Goal: Information Seeking & Learning: Understand process/instructions

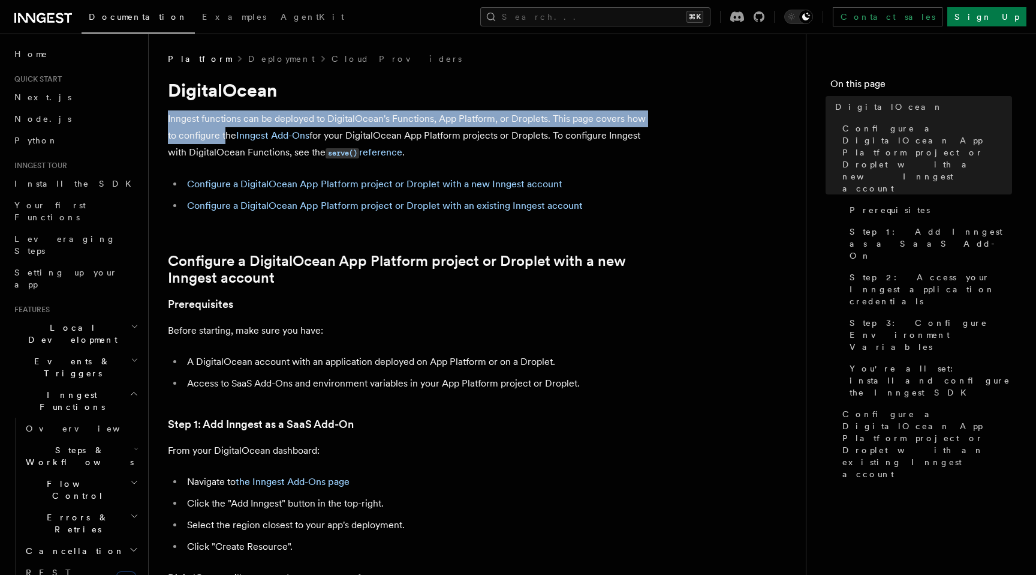
drag, startPoint x: 265, startPoint y: 110, endPoint x: 224, endPoint y: 142, distance: 52.1
click at [224, 142] on p "Inngest functions can be deployed to DigitalOcean's Functions, App Platform, or…" at bounding box center [408, 135] width 480 height 51
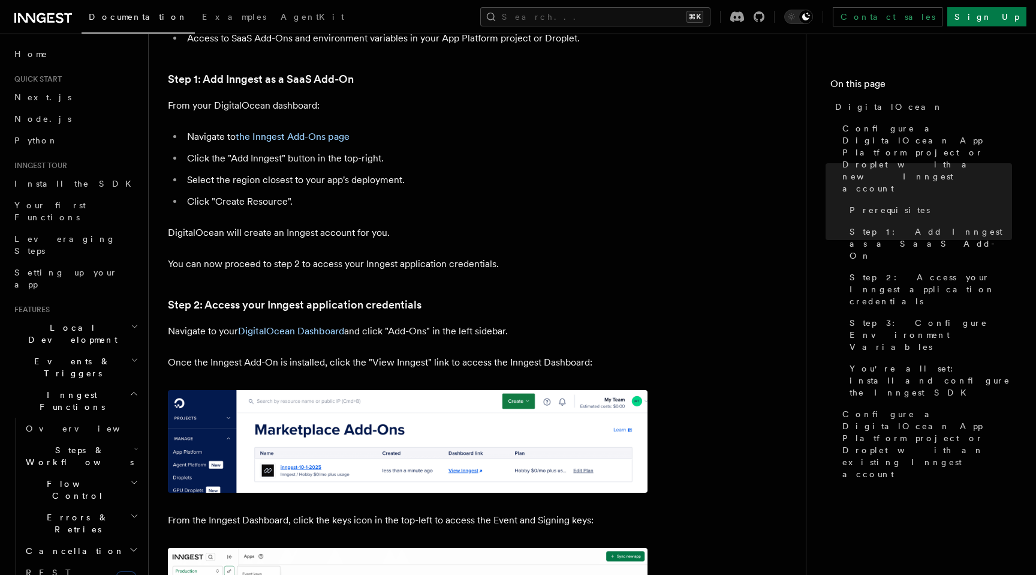
scroll to position [368, 0]
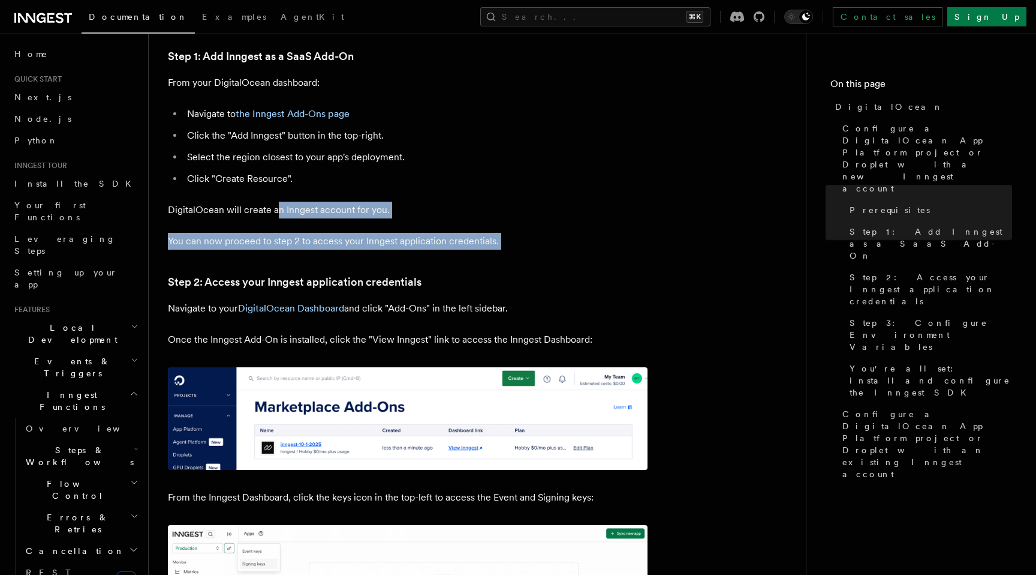
drag, startPoint x: 276, startPoint y: 217, endPoint x: 438, endPoint y: 254, distance: 166.2
click at [438, 254] on article "Platform Deployment Cloud Providers DigitalOcean Inngest functions can be deplo…" at bounding box center [477, 538] width 619 height 1706
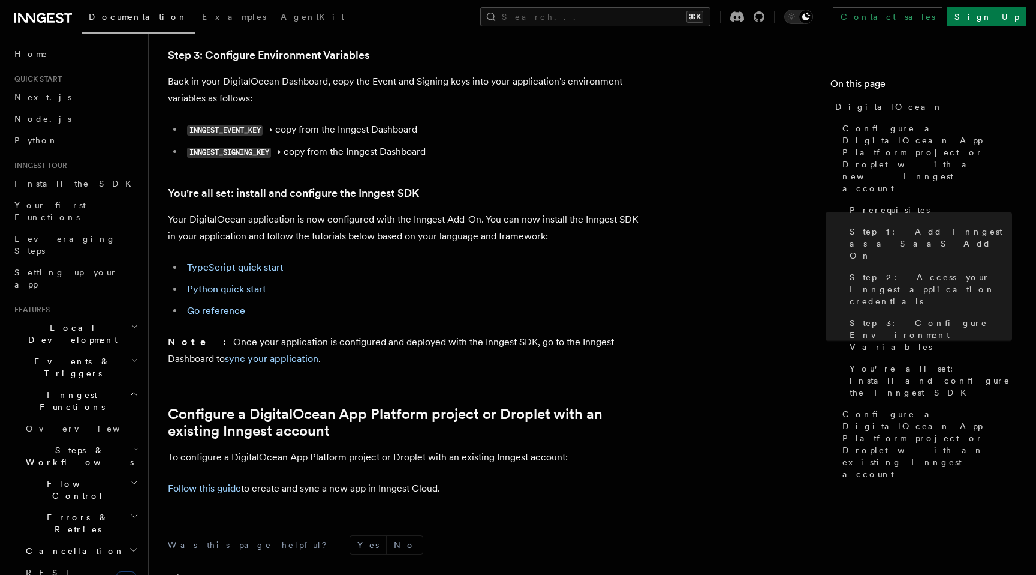
scroll to position [1038, 0]
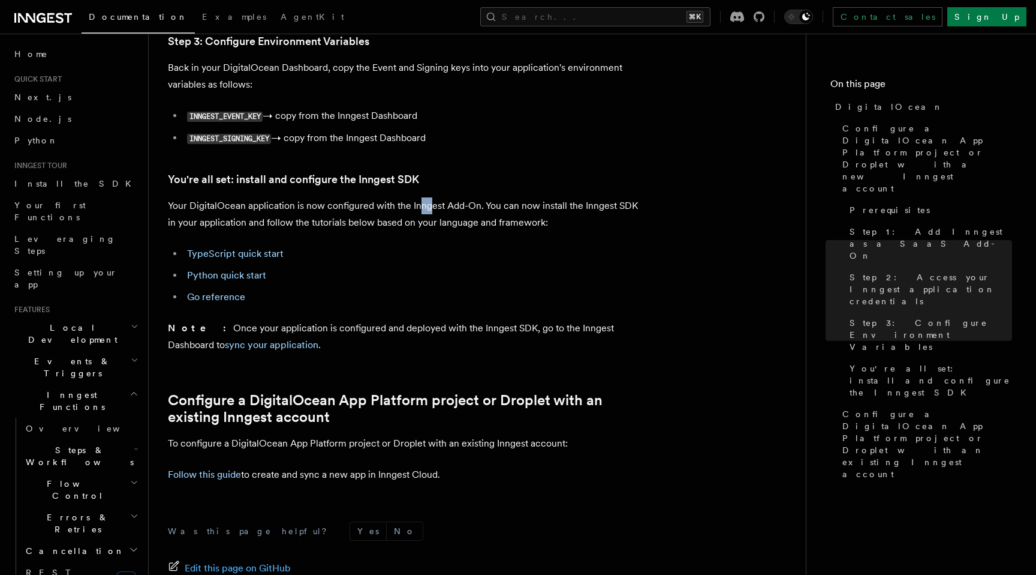
drag, startPoint x: 420, startPoint y: 202, endPoint x: 428, endPoint y: 208, distance: 10.3
click at [428, 208] on p "Your DigitalOcean application is now configured with the Inngest Add-On. You ca…" at bounding box center [408, 214] width 480 height 34
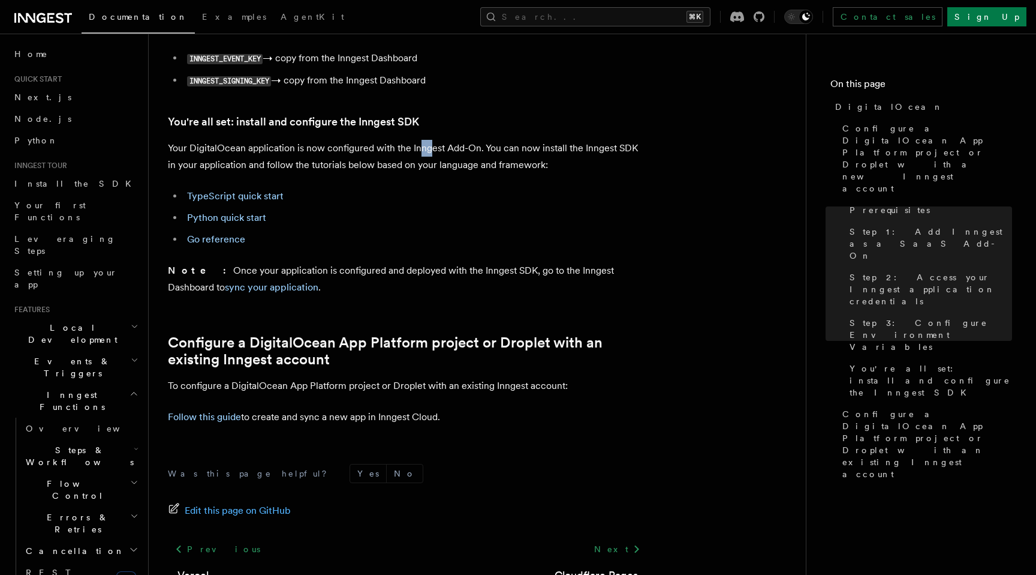
scroll to position [1146, 0]
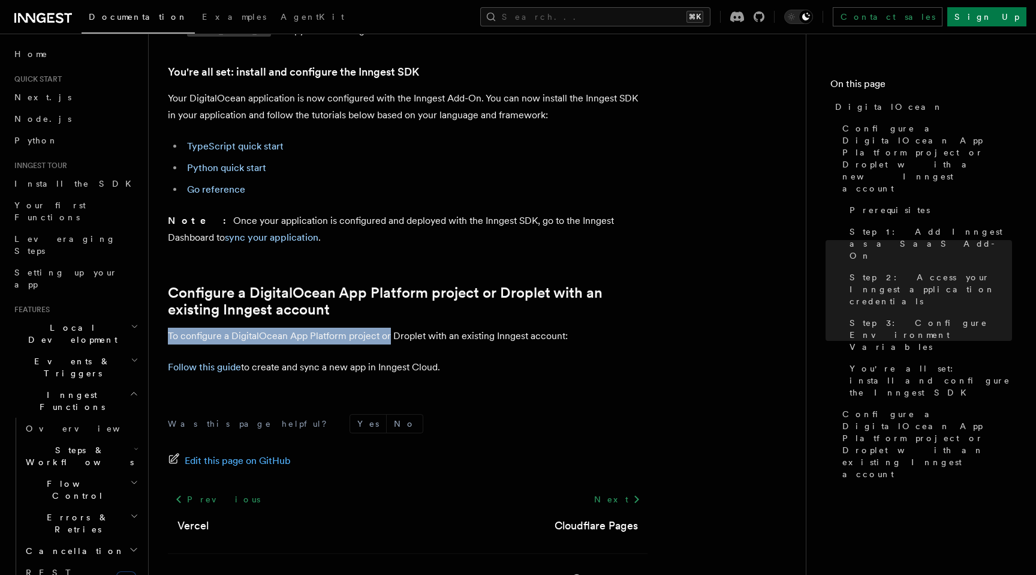
drag, startPoint x: 321, startPoint y: 320, endPoint x: 387, endPoint y: 343, distance: 69.4
click at [203, 366] on link "Follow this guide" at bounding box center [204, 366] width 73 height 11
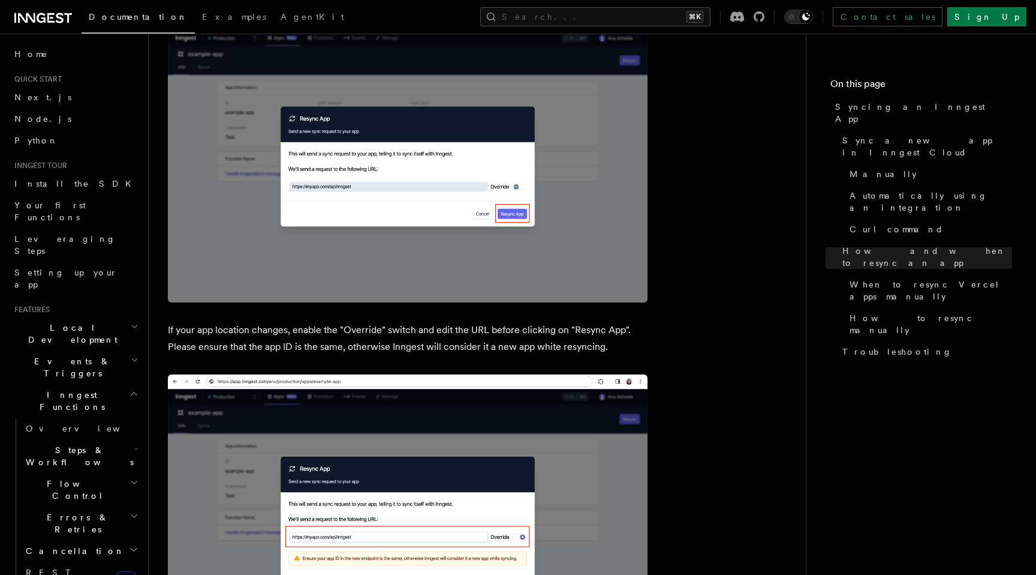
scroll to position [2965, 0]
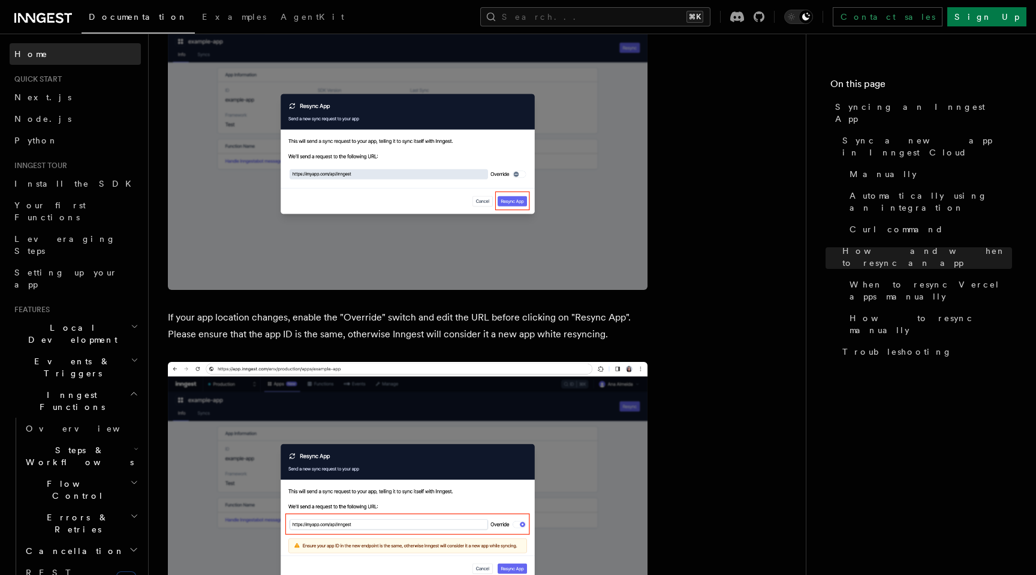
click at [35, 53] on span "Home" at bounding box center [31, 54] width 34 height 12
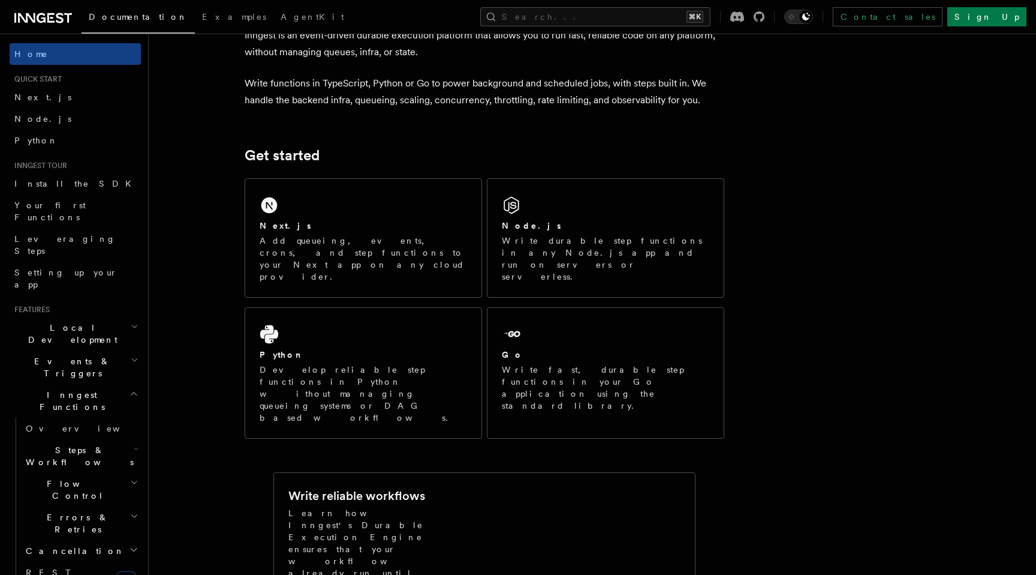
scroll to position [77, 0]
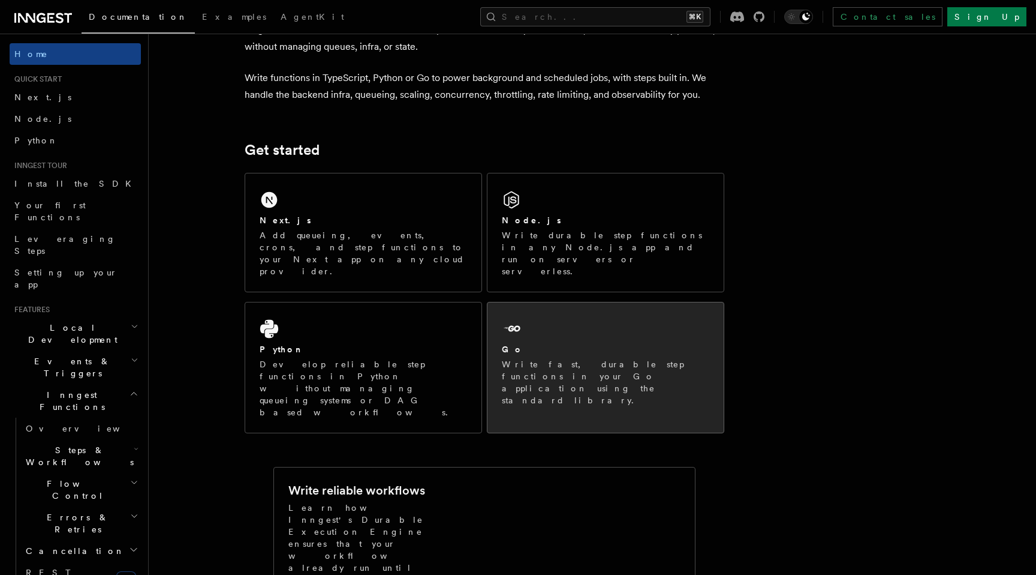
click at [532, 343] on div "Go" at bounding box center [606, 349] width 208 height 13
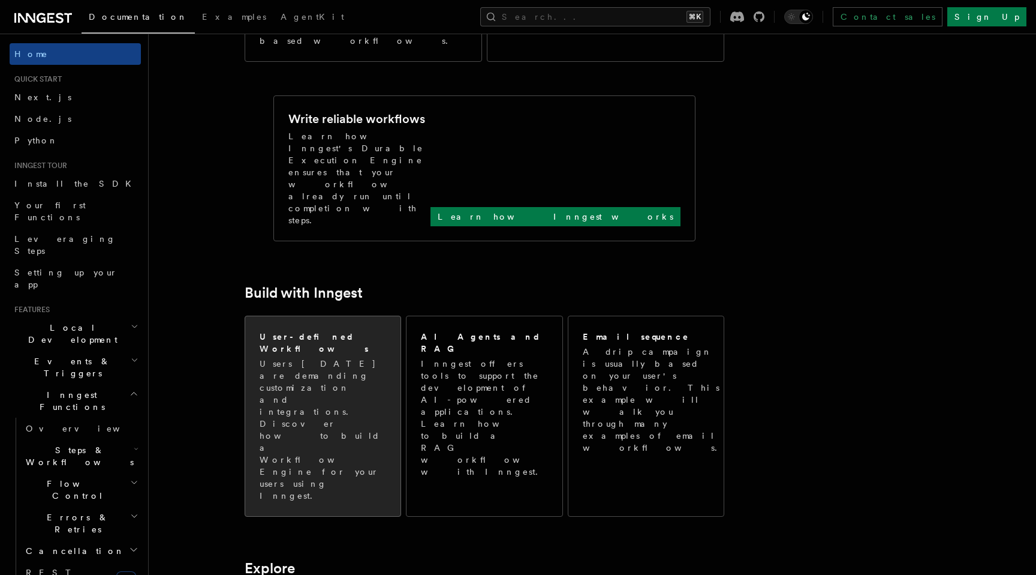
scroll to position [453, 0]
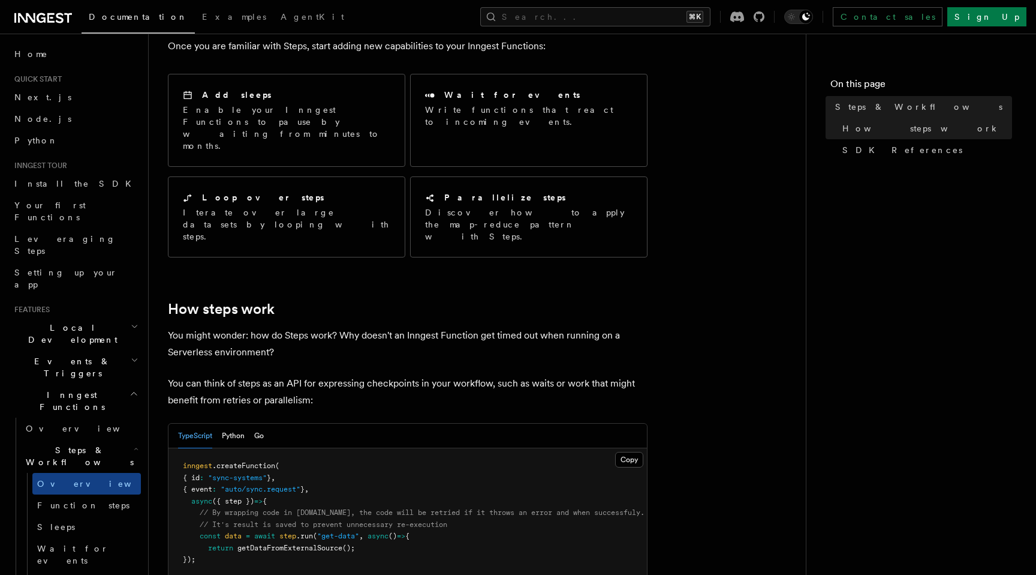
scroll to position [263, 0]
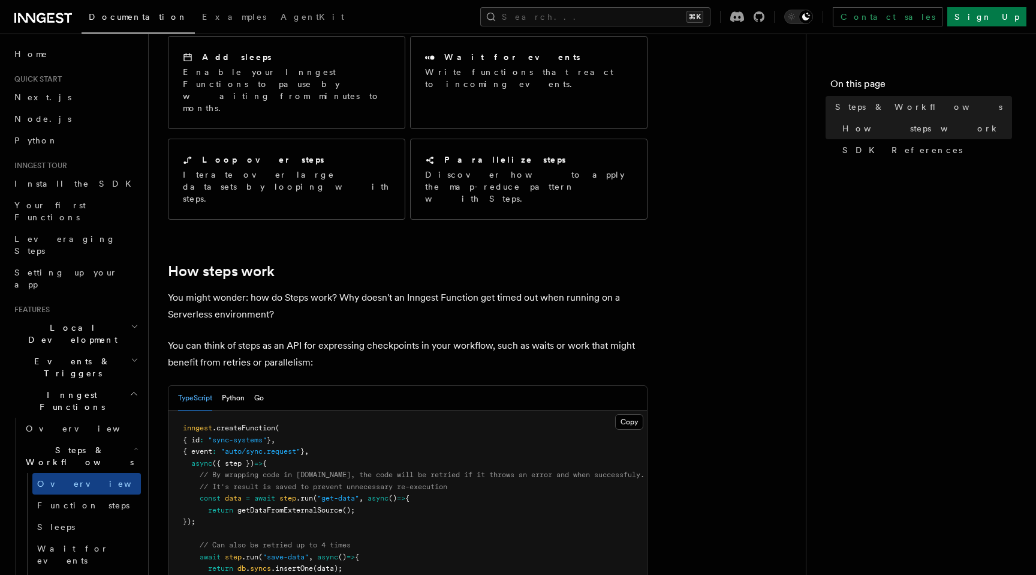
click at [265, 386] on div "TypeScript Python Go" at bounding box center [408, 398] width 479 height 25
click at [260, 386] on button "Go" at bounding box center [259, 398] width 10 height 25
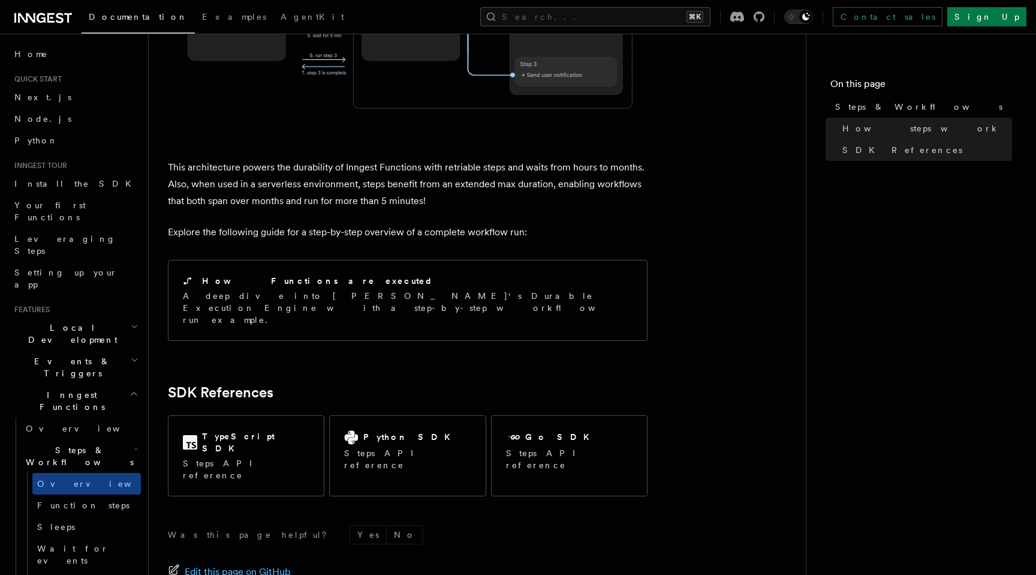
scroll to position [1359, 0]
